Goal: Task Accomplishment & Management: Manage account settings

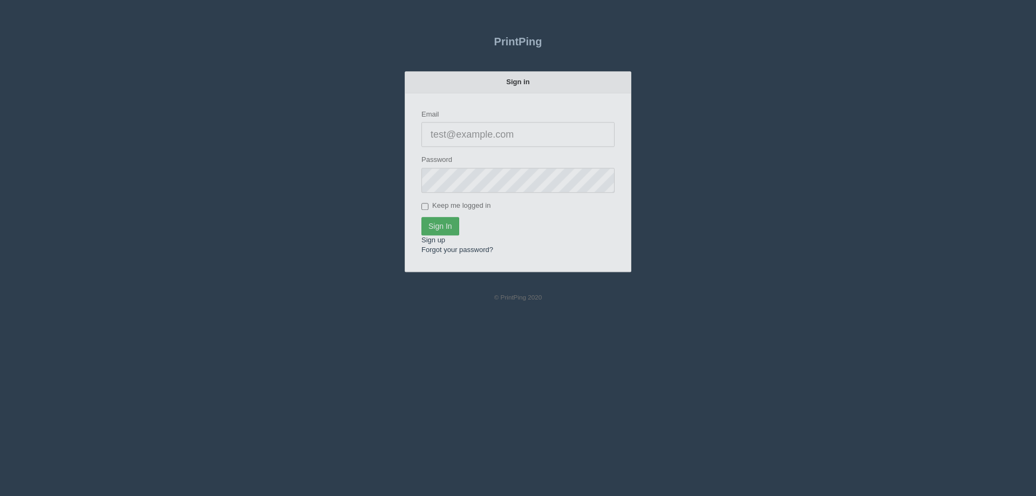
type input "[EMAIL_ADDRESS][DOMAIN_NAME]"
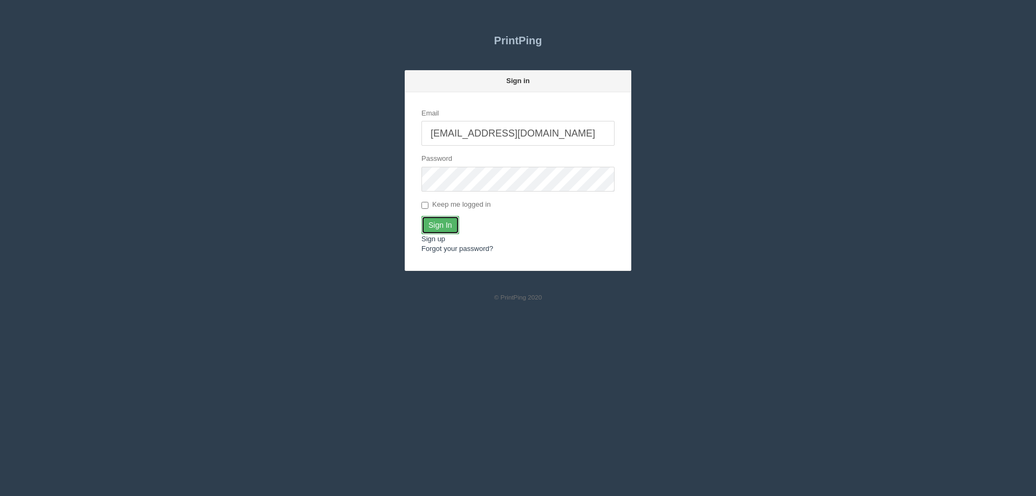
click at [441, 226] on input "Sign In" at bounding box center [440, 225] width 38 height 18
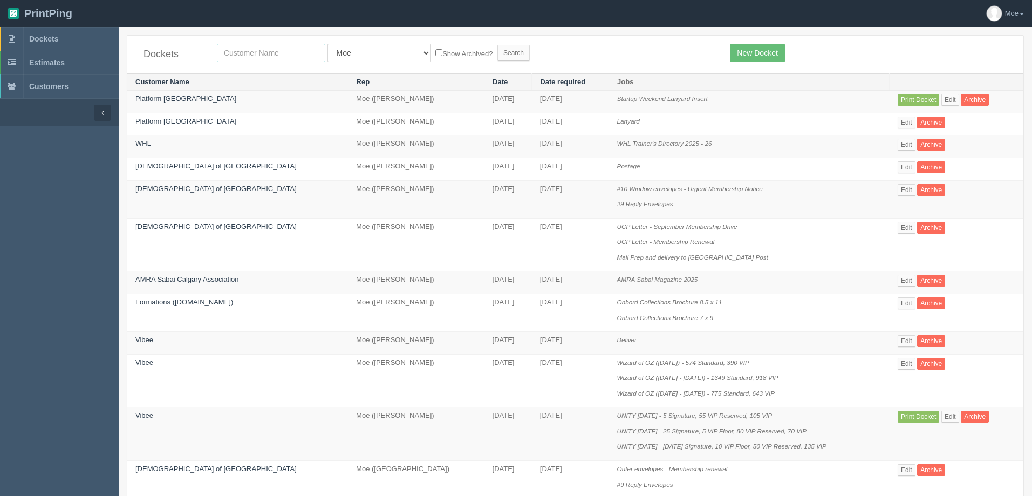
click at [300, 50] on input "text" at bounding box center [271, 53] width 108 height 18
type input "cara"
click at [497, 50] on input "Search" at bounding box center [513, 53] width 32 height 16
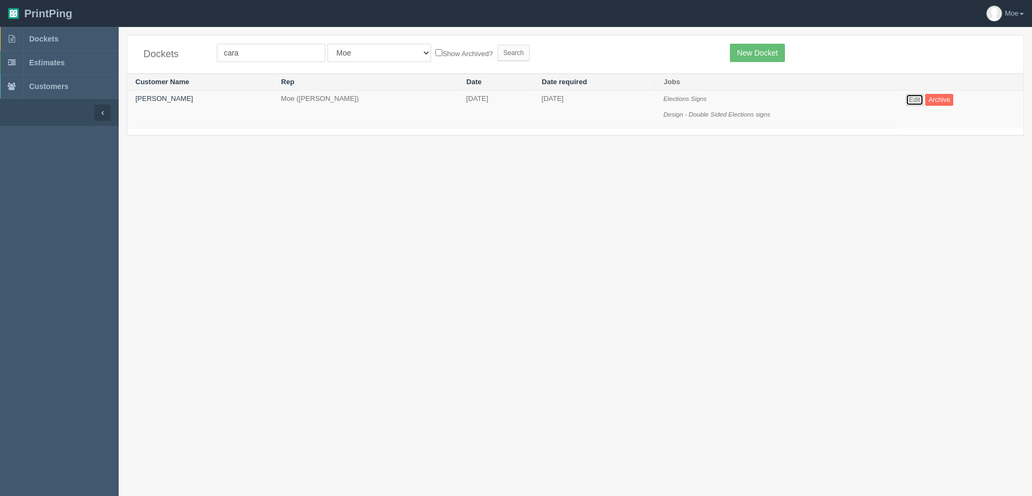
click at [911, 99] on link "Edit" at bounding box center [915, 100] width 18 height 12
